Goal: Information Seeking & Learning: Learn about a topic

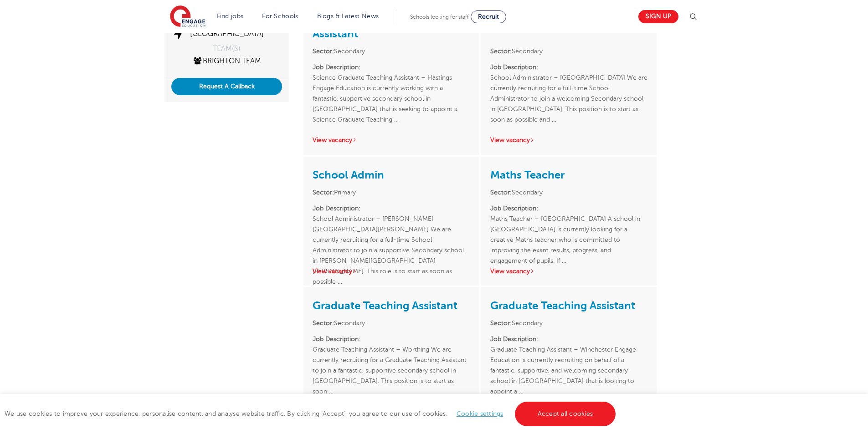
scroll to position [137, 0]
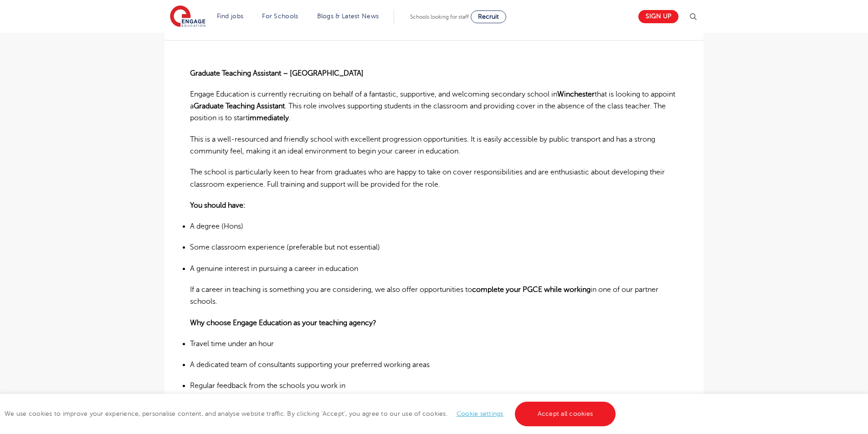
scroll to position [91, 0]
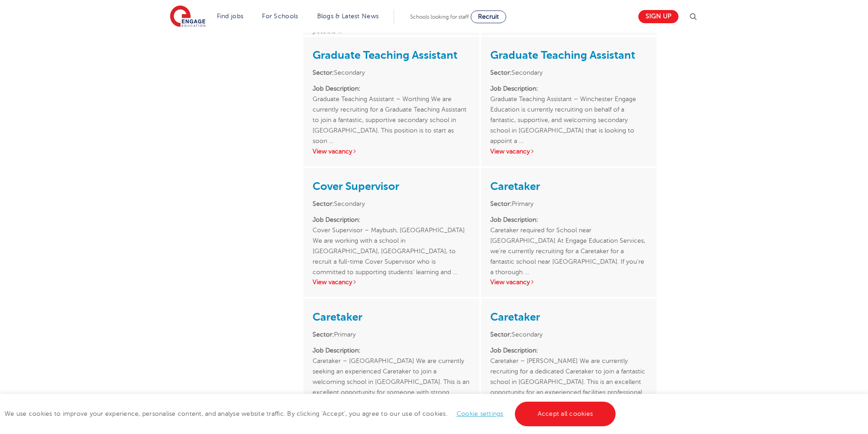
scroll to position [319, 0]
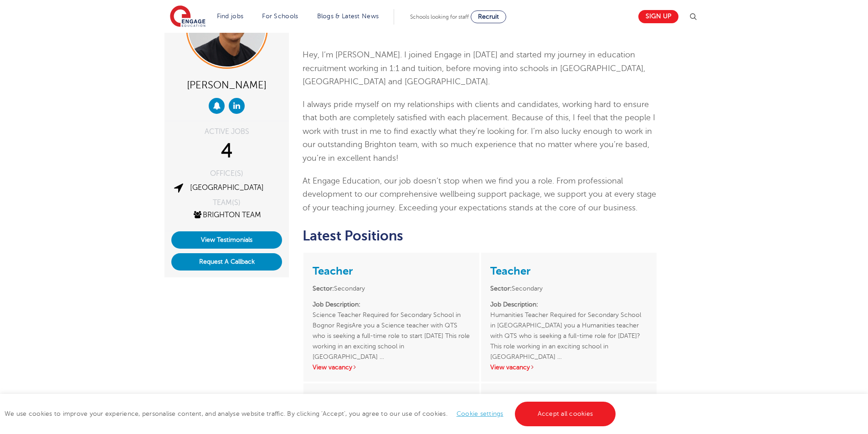
scroll to position [91, 0]
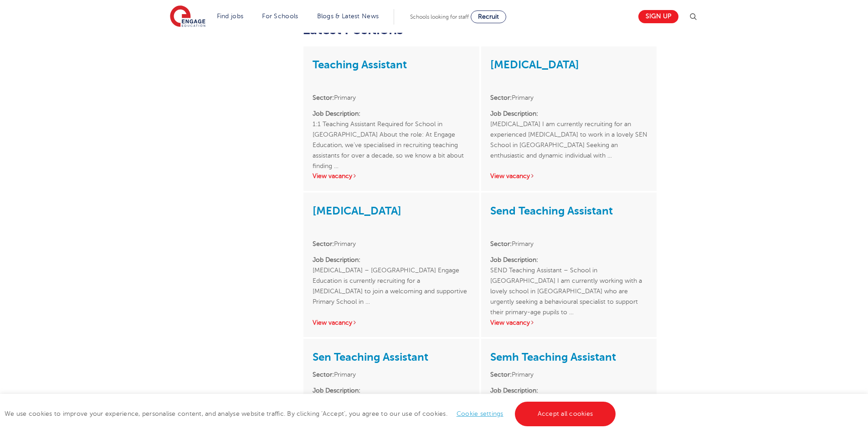
scroll to position [271, 0]
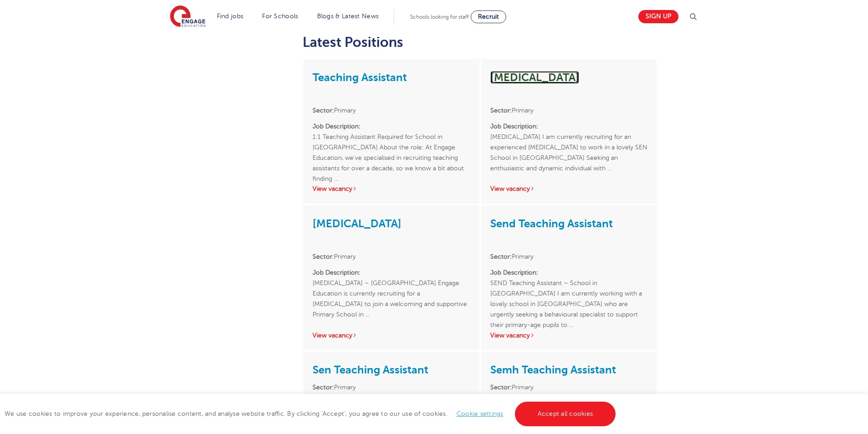
drag, startPoint x: 518, startPoint y: 82, endPoint x: 496, endPoint y: 59, distance: 31.3
